Goal: Use online tool/utility: Utilize a website feature to perform a specific function

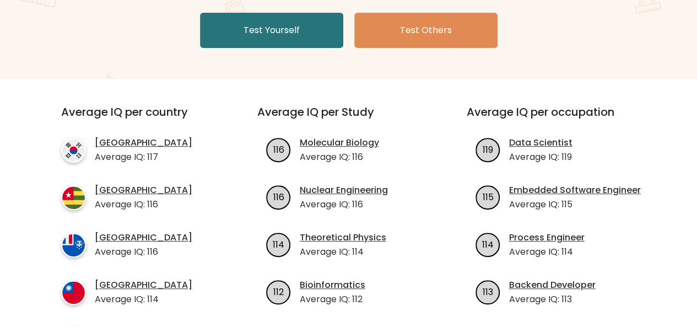
scroll to position [218, 0]
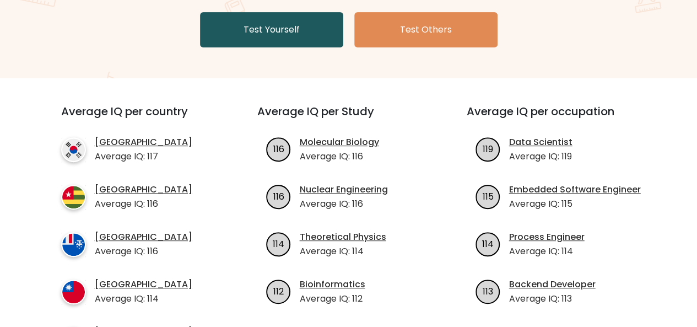
click at [251, 40] on link "Test Yourself" at bounding box center [271, 29] width 143 height 35
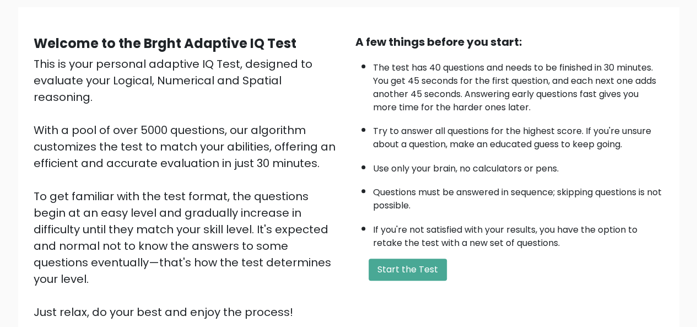
scroll to position [177, 0]
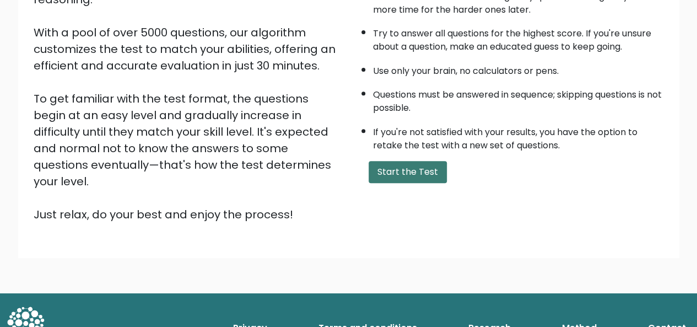
click at [374, 172] on button "Start the Test" at bounding box center [407, 172] width 78 height 22
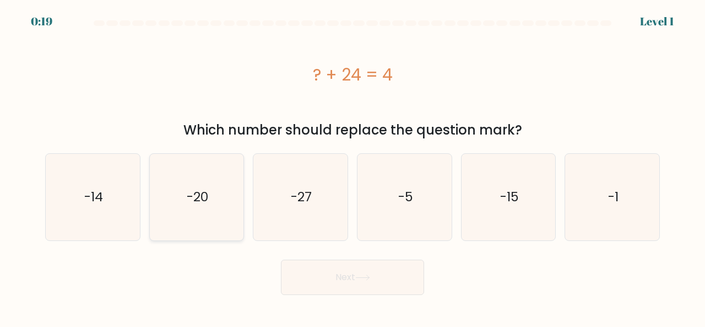
click at [199, 182] on icon "-20" at bounding box center [197, 197] width 86 height 86
click at [352, 166] on input "b. -20" at bounding box center [352, 165] width 1 height 3
radio input "true"
click at [341, 289] on button "Next" at bounding box center [352, 276] width 143 height 35
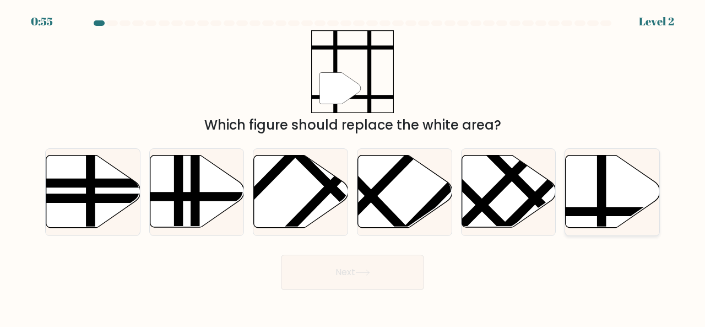
click at [645, 189] on icon at bounding box center [613, 191] width 94 height 72
click at [353, 166] on input "f." at bounding box center [352, 165] width 1 height 3
radio input "true"
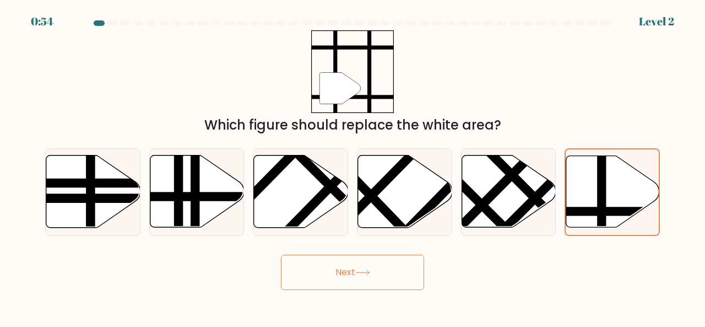
click at [353, 271] on button "Next" at bounding box center [352, 271] width 143 height 35
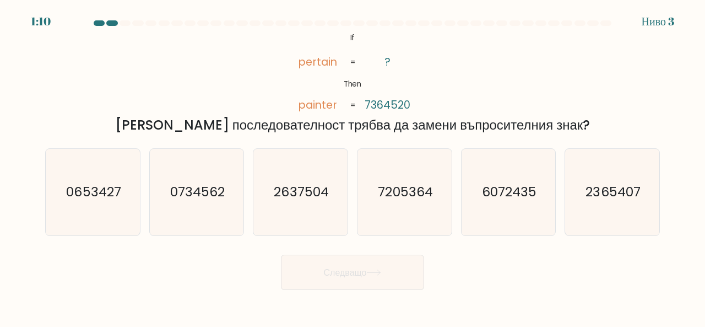
click at [306, 60] on tspan "pertain" at bounding box center [317, 61] width 39 height 15
click at [193, 197] on text "0734562" at bounding box center [197, 191] width 55 height 18
click at [352, 166] on input "б. 0734562" at bounding box center [352, 165] width 1 height 3
radio input "true"
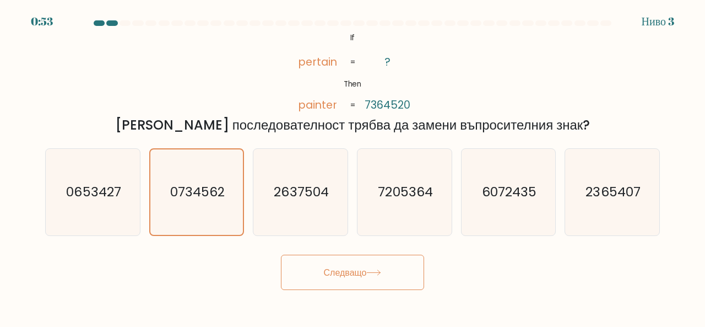
click at [320, 280] on button "Следващо" at bounding box center [352, 272] width 143 height 36
